Goal: Task Accomplishment & Management: Manage account settings

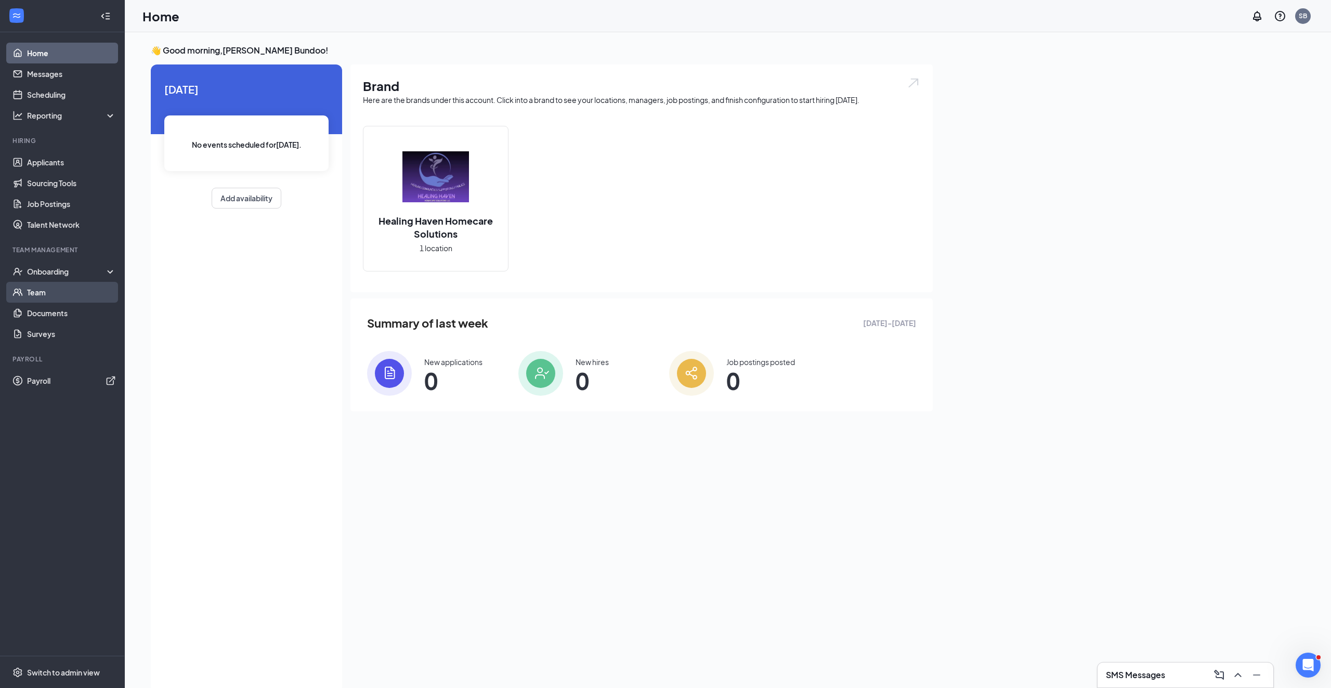
click at [49, 296] on link "Team" at bounding box center [71, 292] width 89 height 21
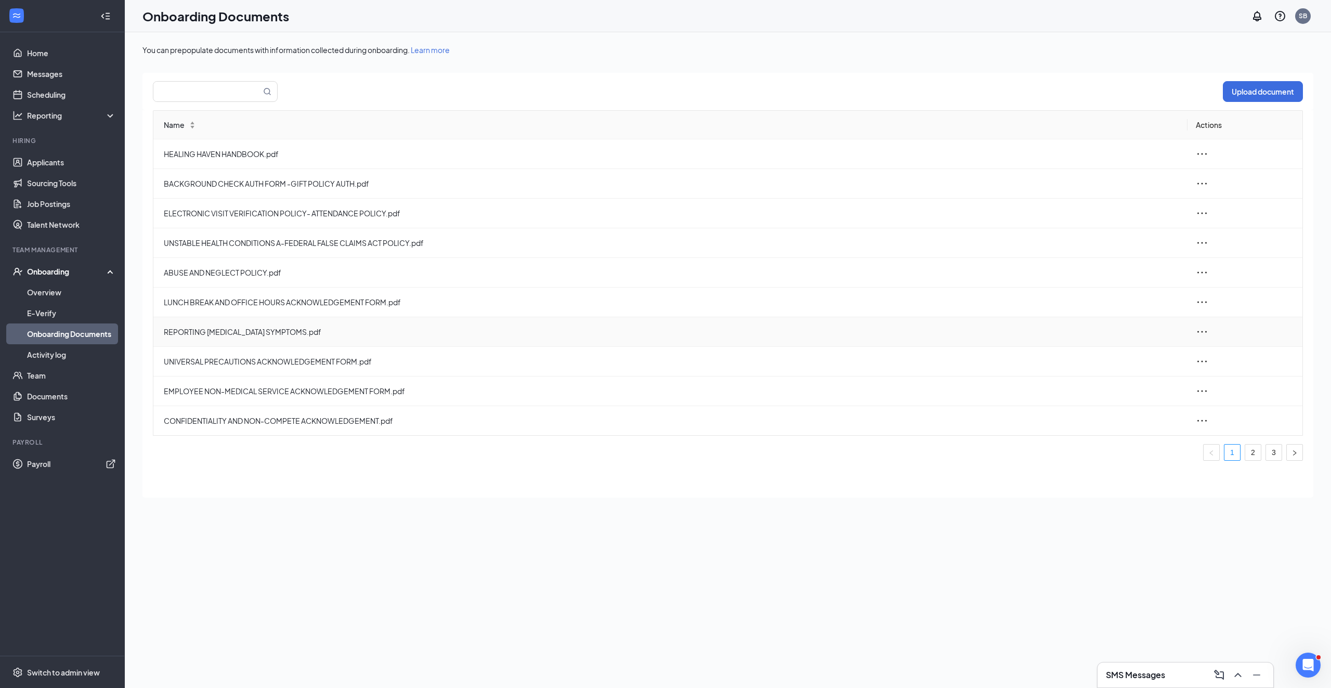
scroll to position [47, 0]
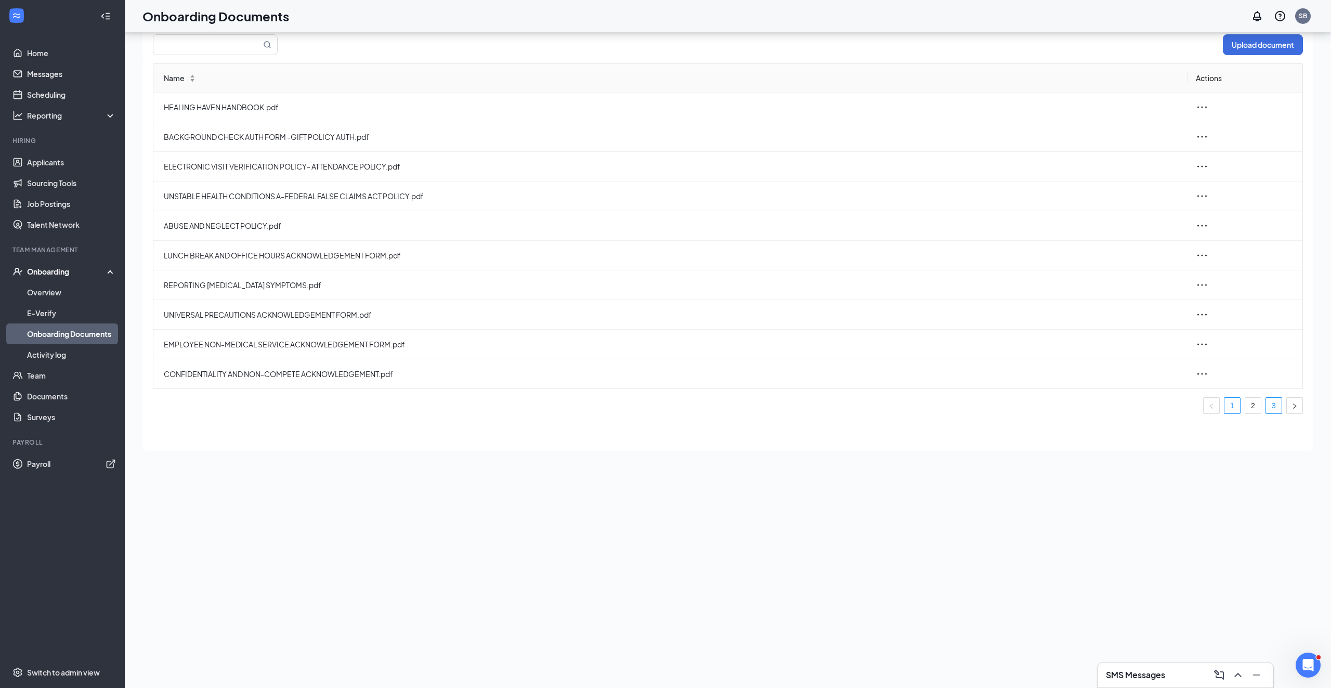
click at [1270, 407] on link "3" at bounding box center [1274, 406] width 16 height 16
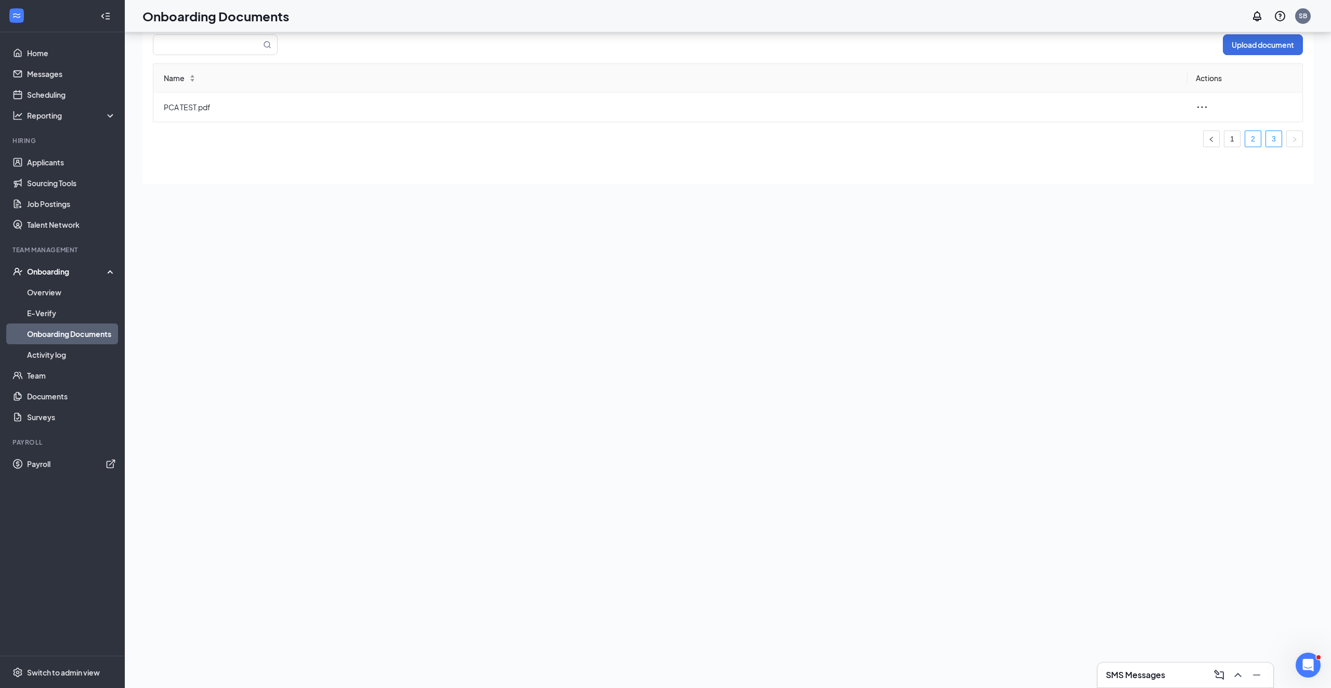
scroll to position [43, 0]
click at [1256, 142] on link "2" at bounding box center [1253, 143] width 16 height 16
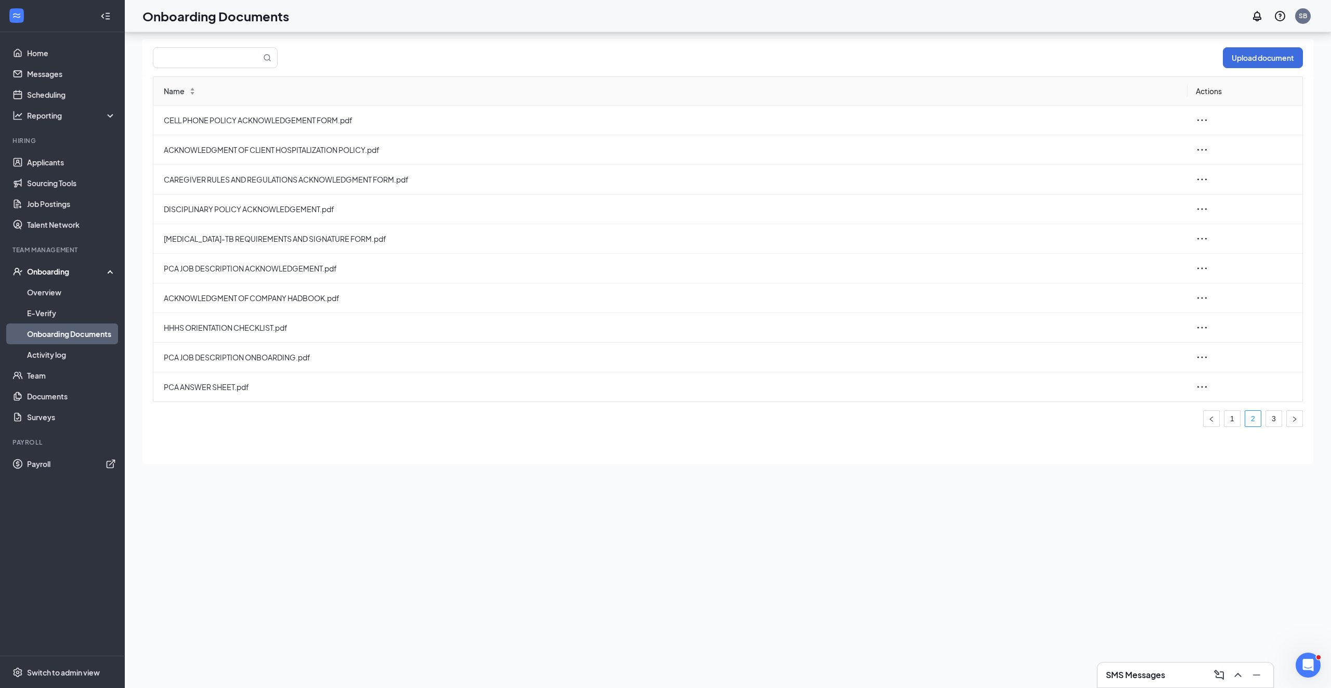
click at [71, 274] on div "Onboarding" at bounding box center [67, 271] width 80 height 10
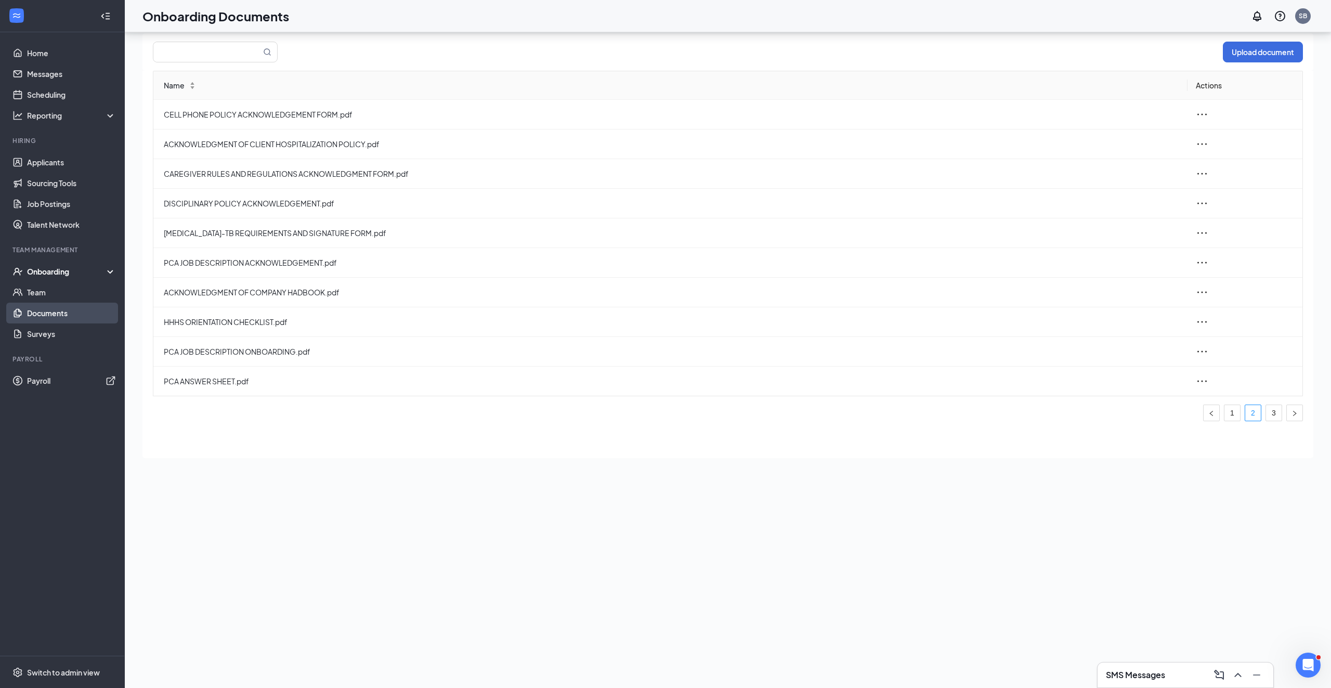
scroll to position [35, 0]
click at [63, 315] on link "Documents" at bounding box center [71, 313] width 89 height 21
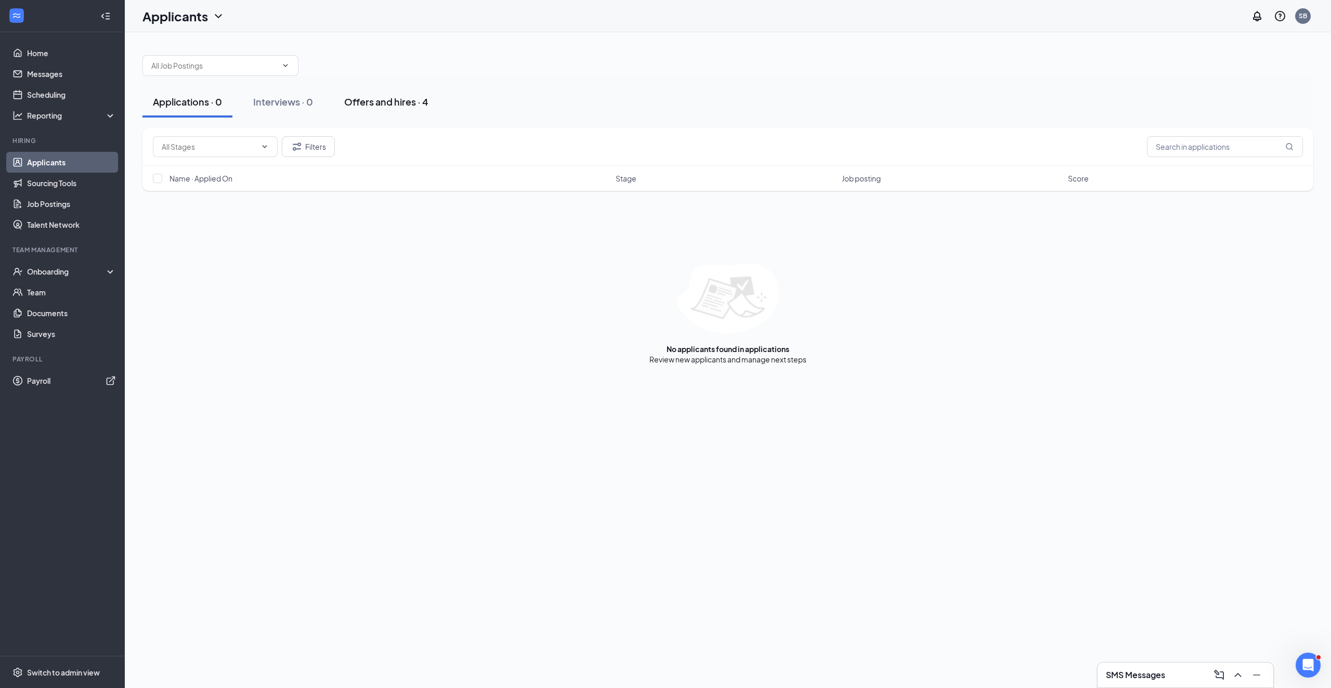
click at [386, 103] on div "Offers and hires · 4" at bounding box center [386, 101] width 84 height 13
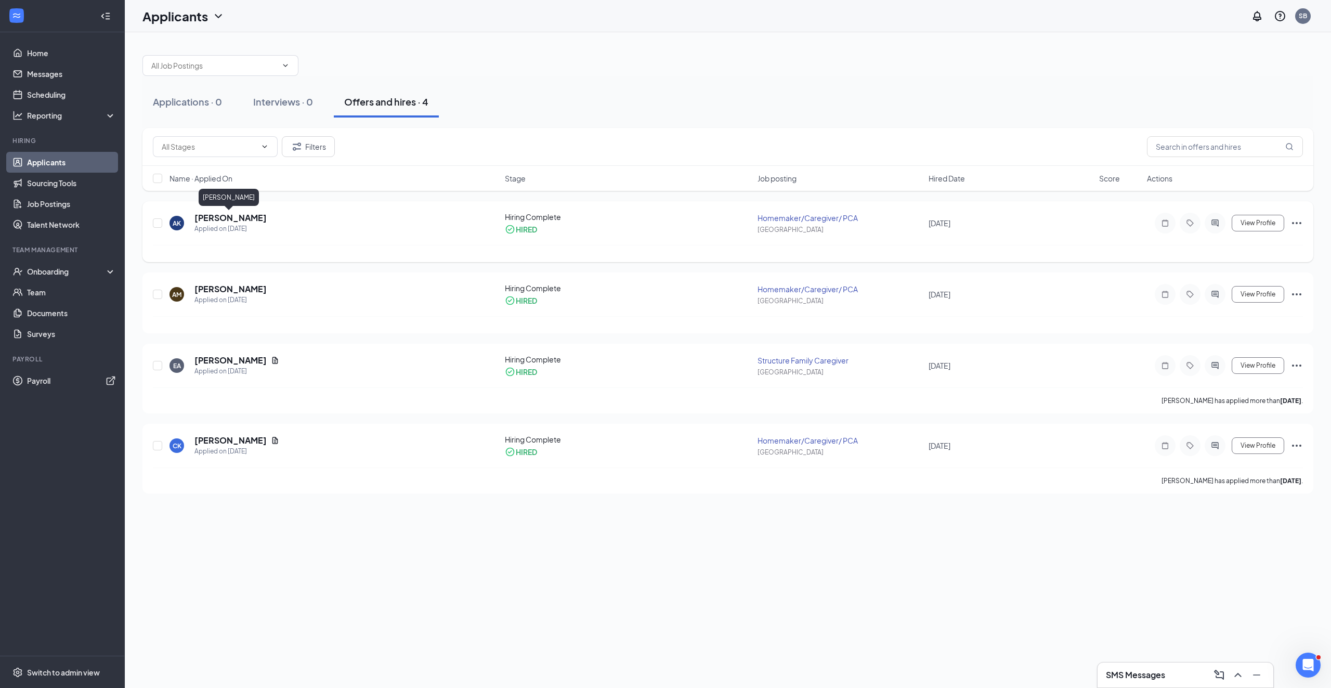
click at [212, 220] on h5 "[PERSON_NAME]" at bounding box center [230, 217] width 72 height 11
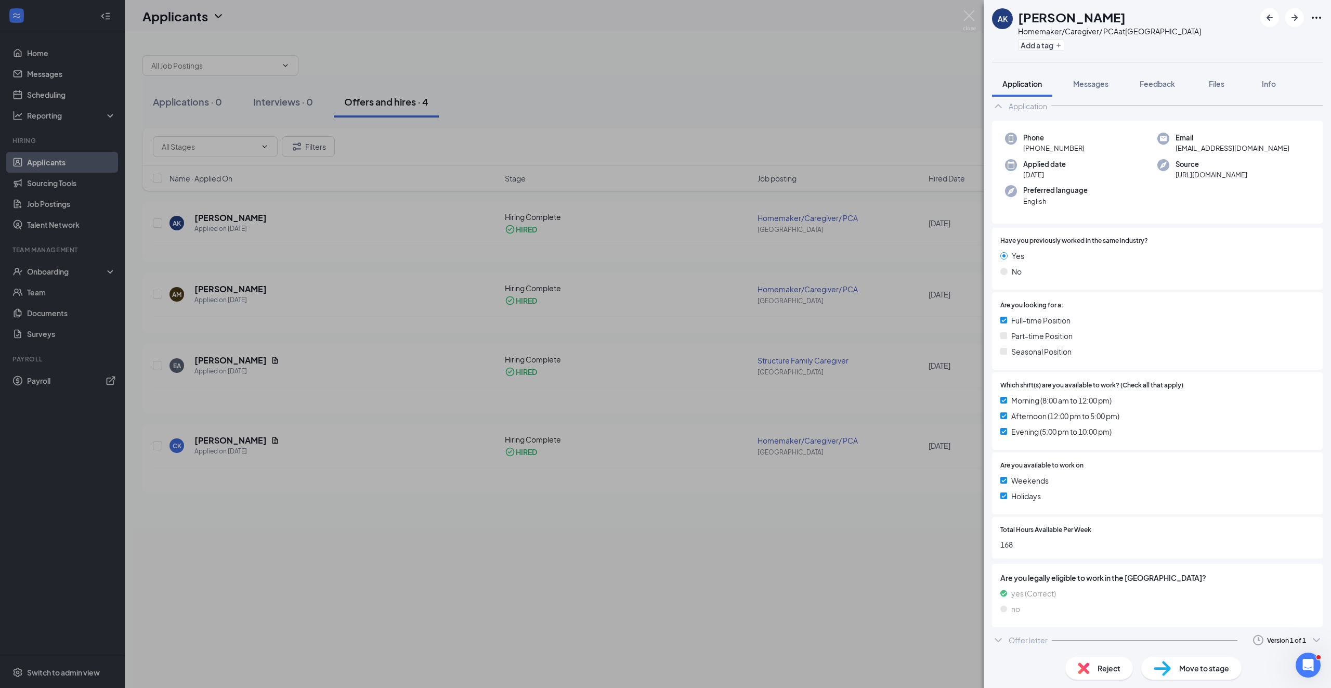
scroll to position [24, 0]
click at [1181, 669] on span "Move to stage" at bounding box center [1204, 667] width 50 height 11
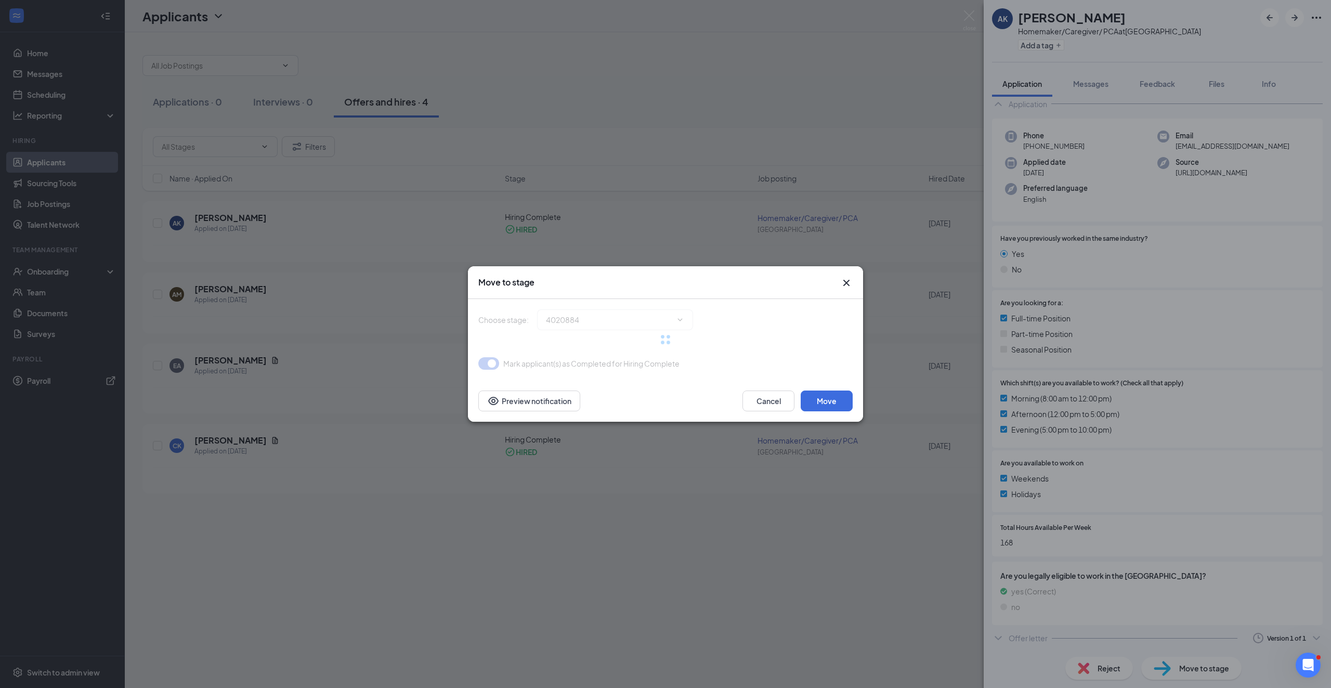
type input "Hiring Complete (current stage)"
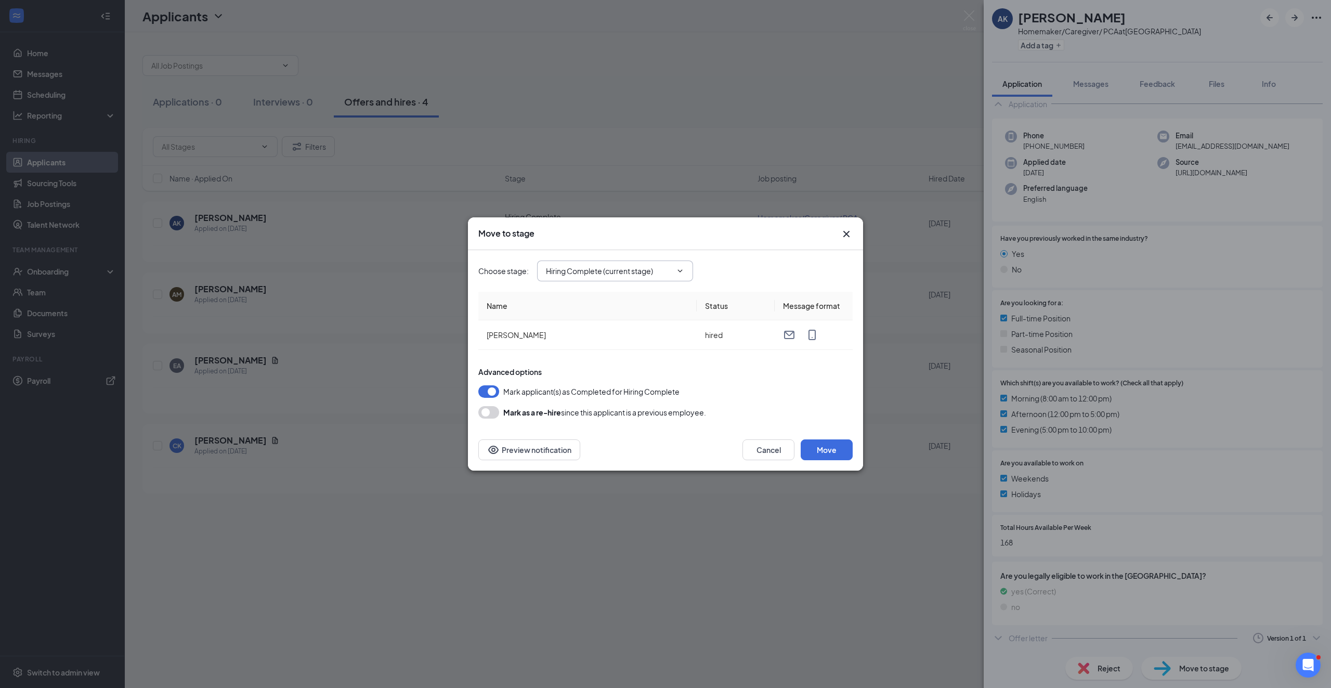
click at [681, 275] on icon "ChevronDown" at bounding box center [680, 271] width 8 height 8
click at [829, 454] on button "Move" at bounding box center [827, 449] width 52 height 21
click at [851, 238] on icon "Cross" at bounding box center [846, 234] width 12 height 12
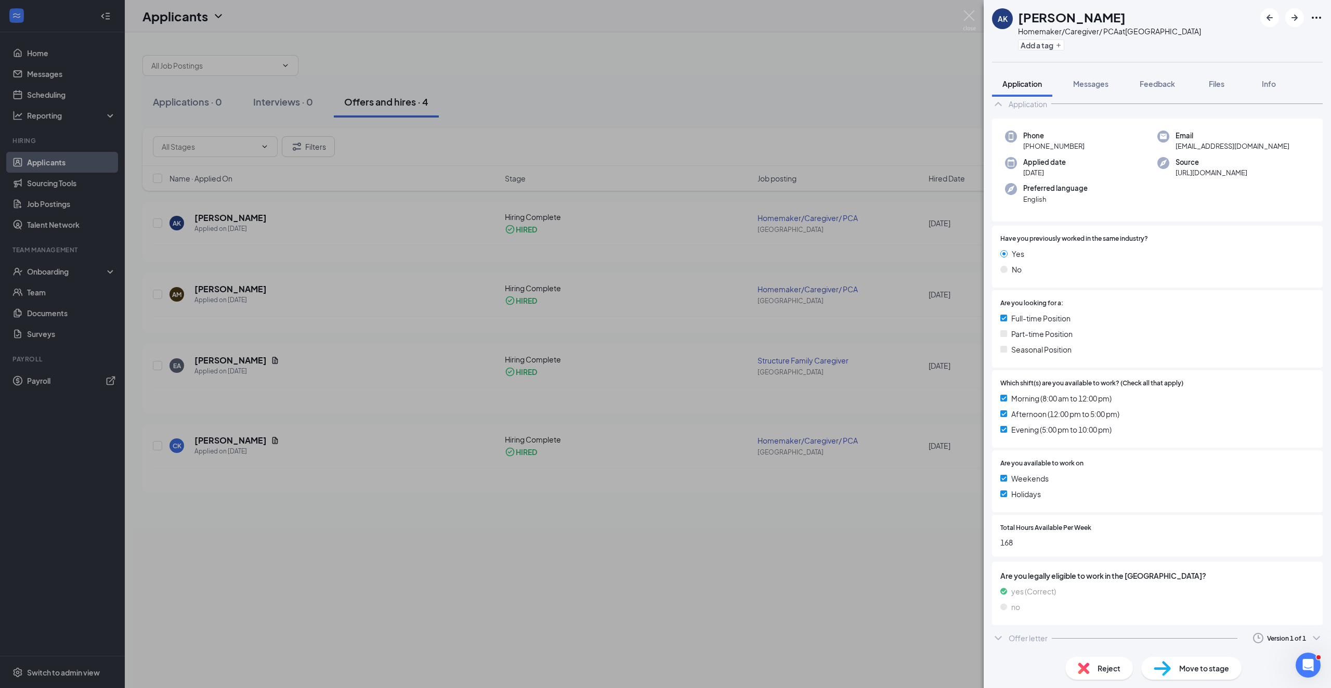
click at [59, 60] on div "AK [PERSON_NAME] Homemaker/Caregiver/ PCA at [GEOGRAPHIC_DATA] Add a tag Applic…" at bounding box center [665, 344] width 1331 height 688
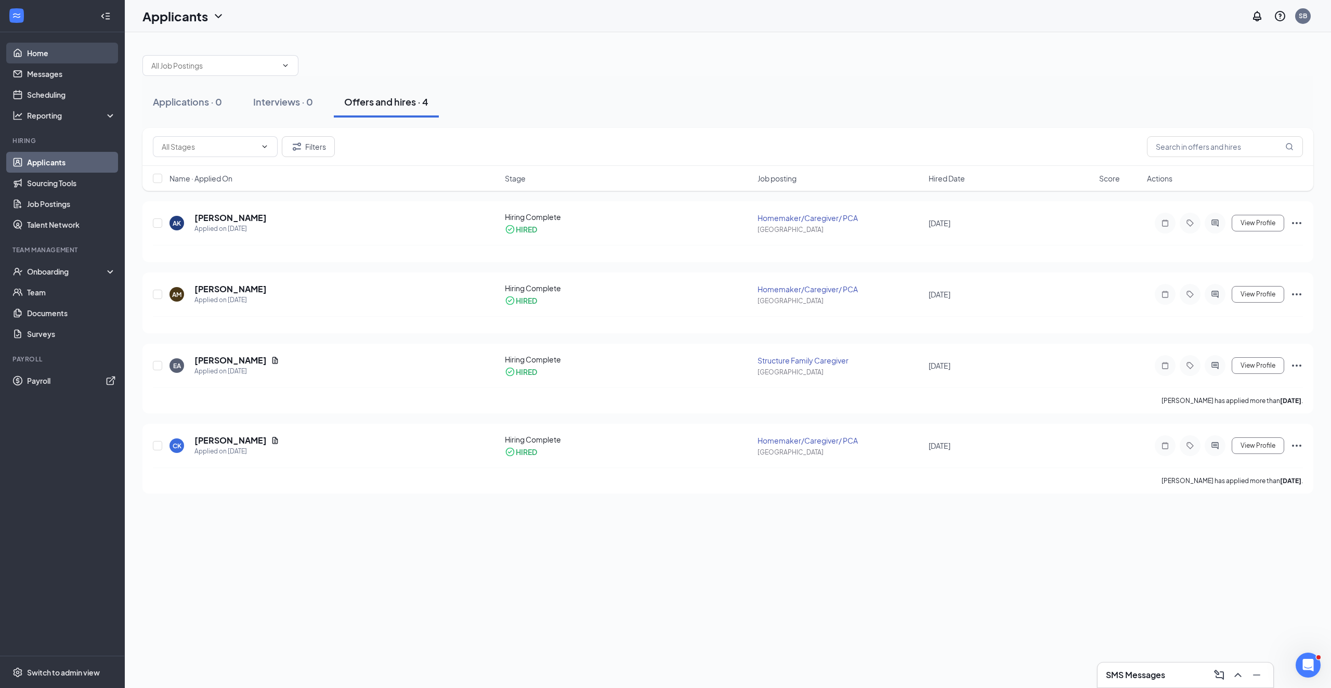
click at [54, 57] on link "Home" at bounding box center [71, 53] width 89 height 21
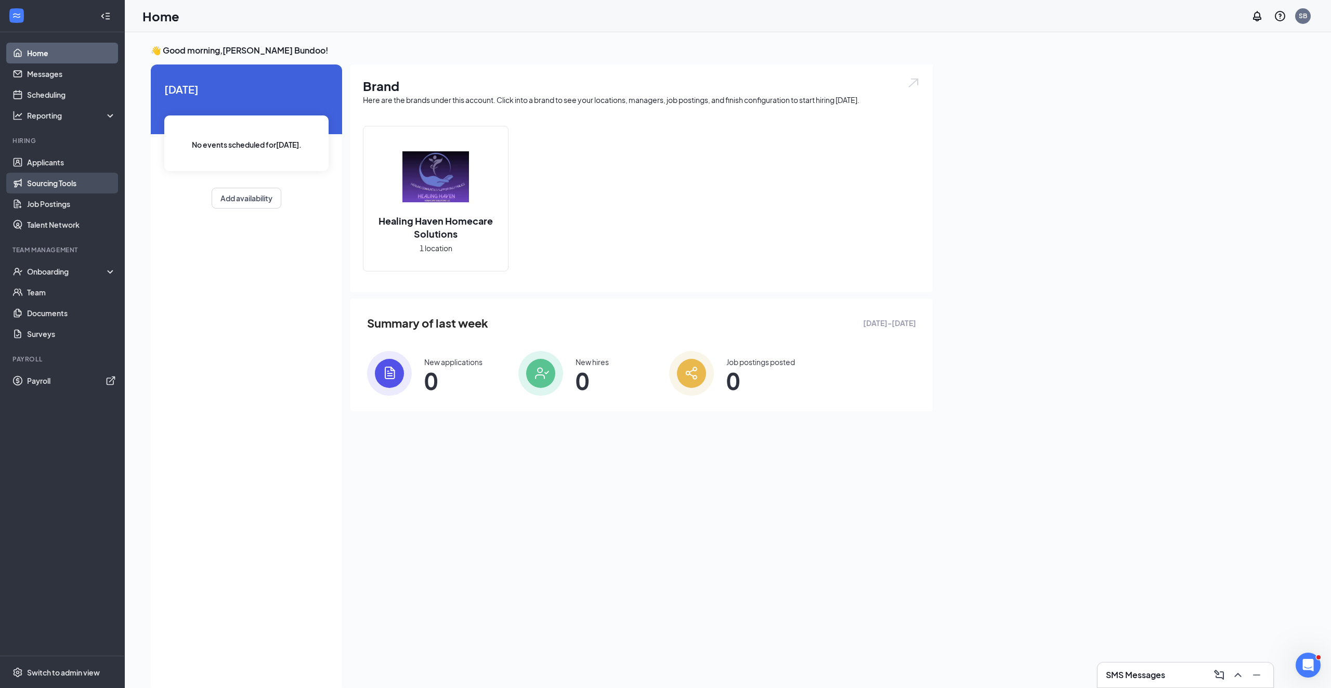
click at [57, 185] on link "Sourcing Tools" at bounding box center [71, 183] width 89 height 21
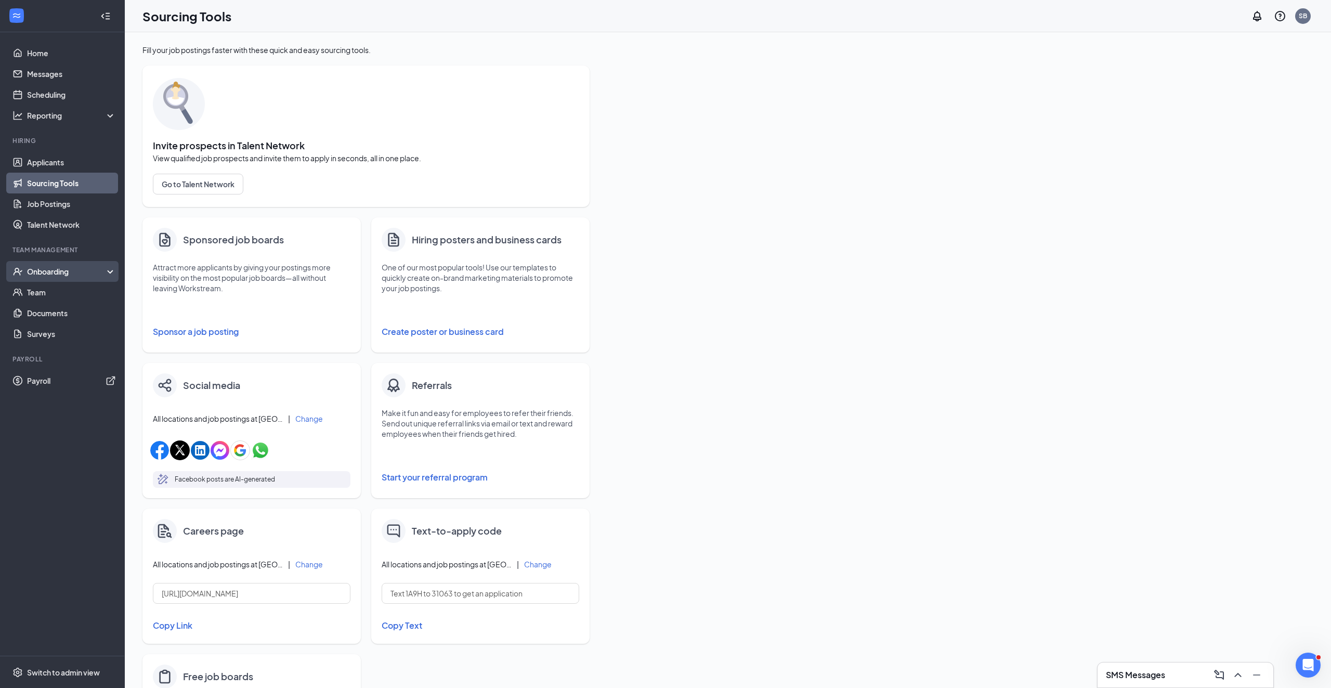
click at [82, 268] on div "Onboarding" at bounding box center [67, 271] width 80 height 10
click at [53, 308] on link "E-Verify" at bounding box center [71, 313] width 89 height 21
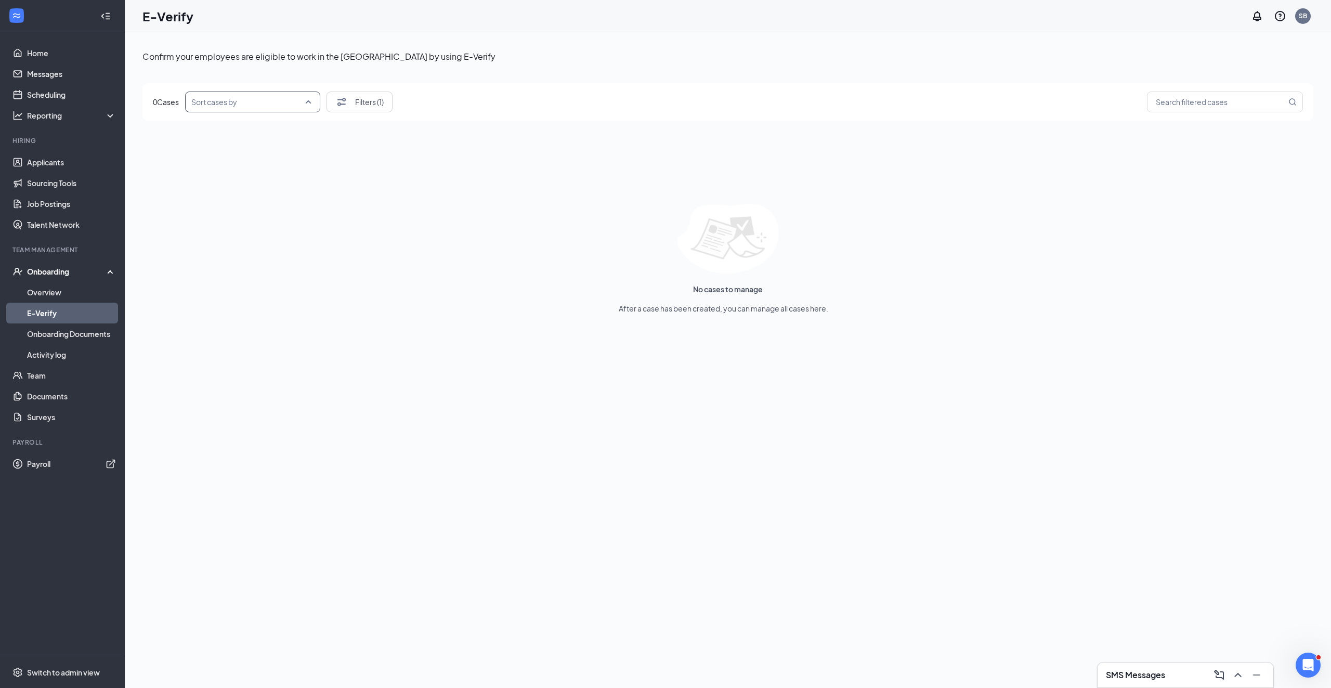
click at [275, 100] on input "search" at bounding box center [248, 102] width 115 height 20
click at [267, 123] on div "Newest to oldest start date" at bounding box center [253, 131] width 135 height 24
click at [743, 283] on div "No cases to manage After a case has been created, you can manage all cases here." at bounding box center [727, 259] width 1171 height 110
click at [53, 375] on link "Team" at bounding box center [71, 375] width 89 height 21
